Goal: Information Seeking & Learning: Learn about a topic

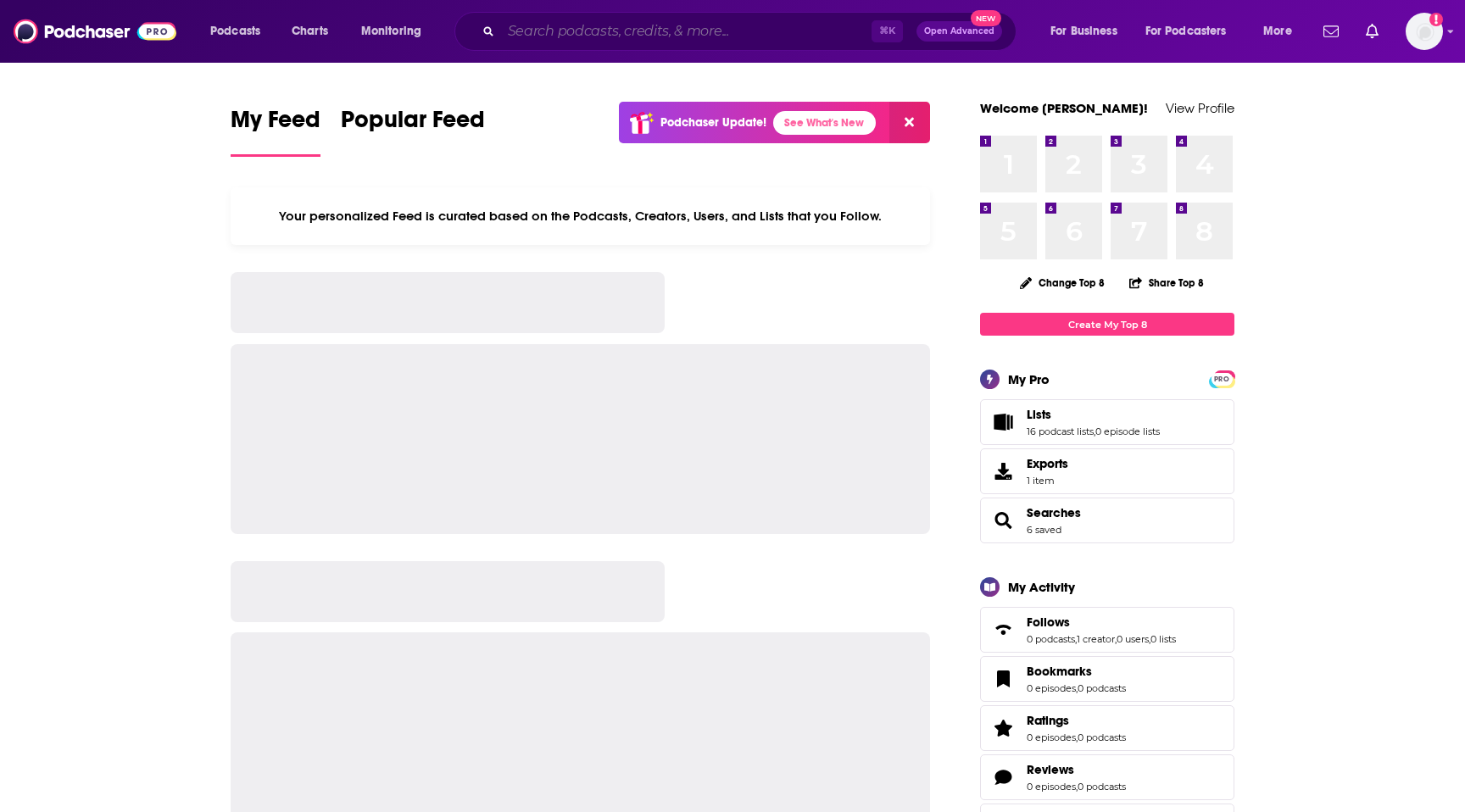
click at [653, 31] on input "Search podcasts, credits, & more..." at bounding box center [686, 30] width 370 height 27
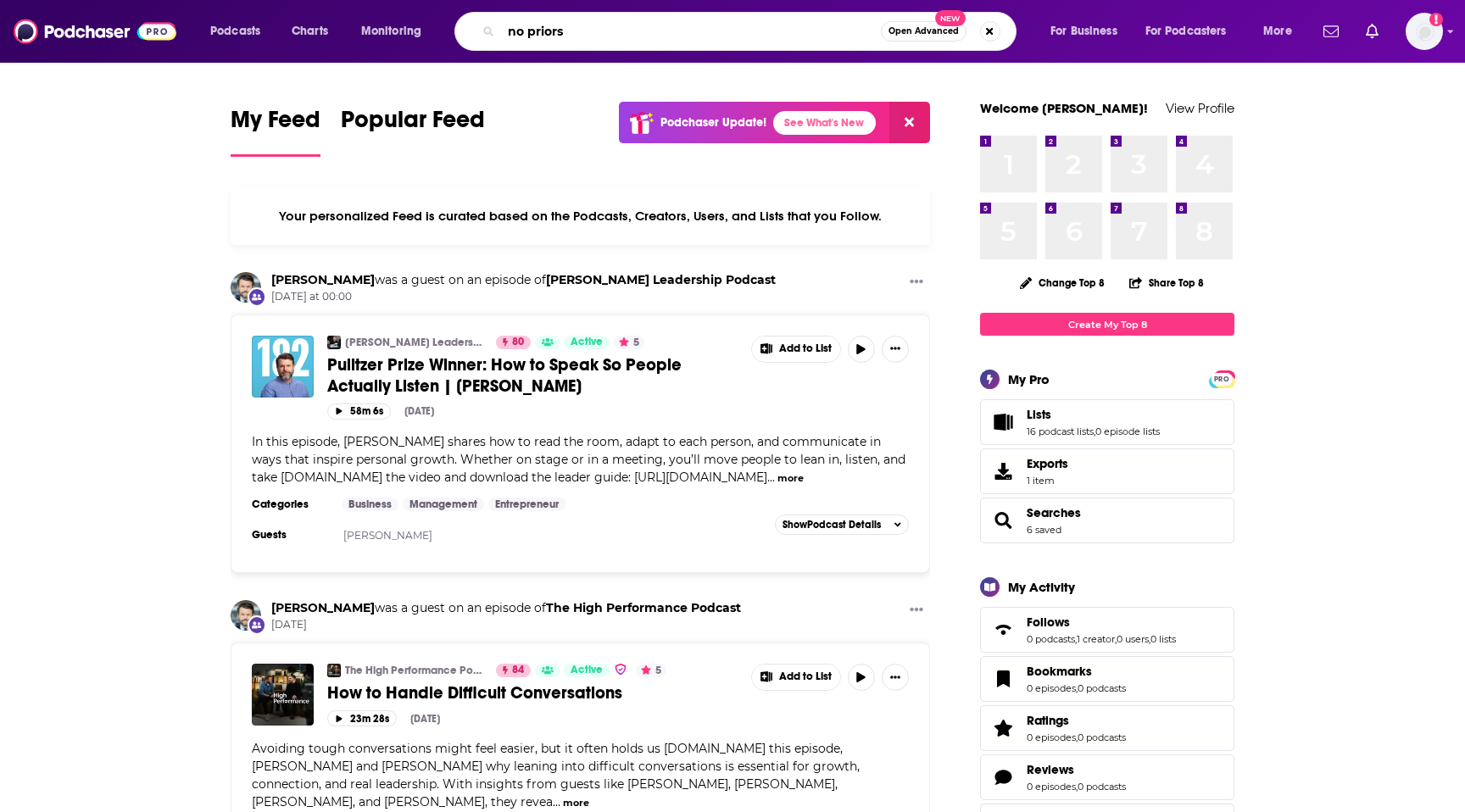
type input "no priors"
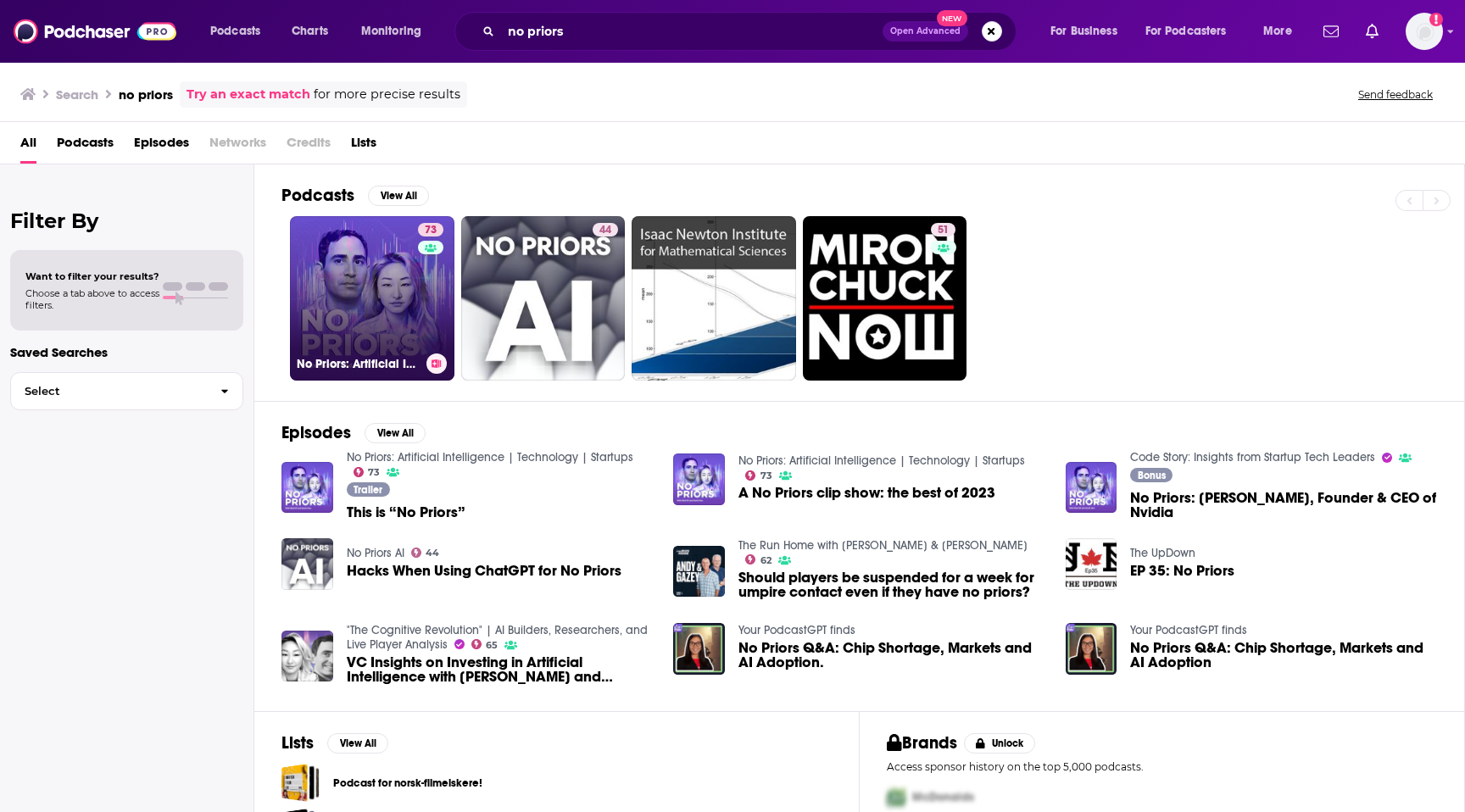
click at [341, 245] on link "73 No Priors: Artificial Intelligence | Technology | Startups" at bounding box center [372, 298] width 164 height 164
